Goal: Task Accomplishment & Management: Manage account settings

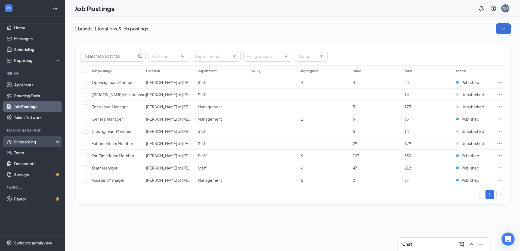
click at [30, 142] on div "Onboarding" at bounding box center [35, 141] width 42 height 5
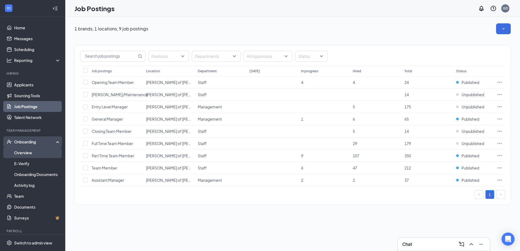
click at [20, 153] on link "Overview" at bounding box center [37, 153] width 47 height 11
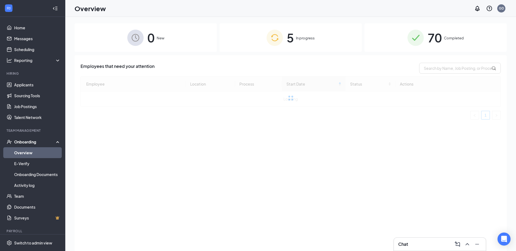
click at [323, 41] on div "5 In progress" at bounding box center [291, 37] width 142 height 29
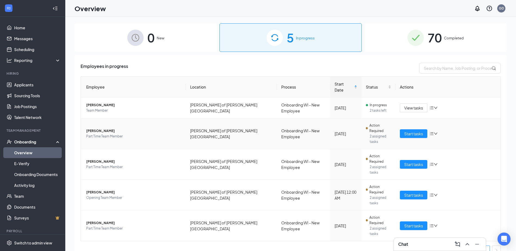
click at [106, 128] on span "[PERSON_NAME]" at bounding box center [133, 130] width 95 height 5
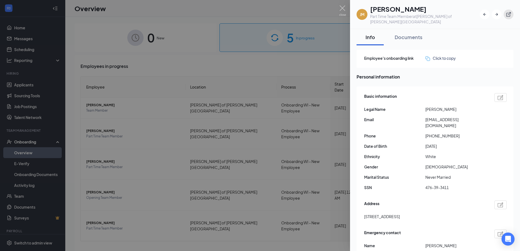
click at [510, 12] on icon "ExternalLink" at bounding box center [509, 14] width 5 height 5
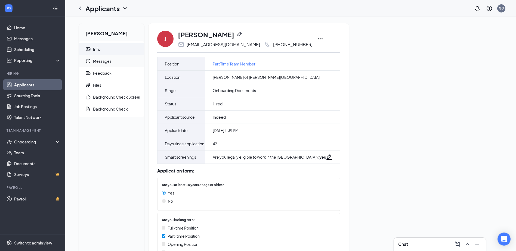
click at [97, 59] on span "Messages" at bounding box center [116, 61] width 47 height 12
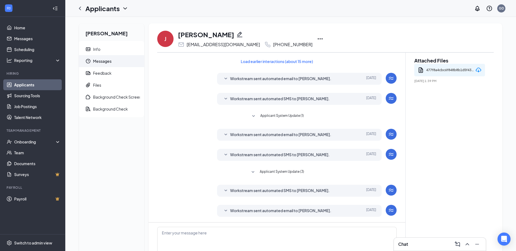
click at [445, 71] on div "477f8a4cbc6f848b8b1d5f43afa1fa0d.pdf" at bounding box center [450, 70] width 48 height 8
click at [483, 70] on div "477f8a4cbc6f848b8b1d5f43afa1fa0d.pdf" at bounding box center [450, 70] width 71 height 13
click at [480, 70] on icon "Download" at bounding box center [478, 70] width 7 height 7
